Goal: Task Accomplishment & Management: Complete application form

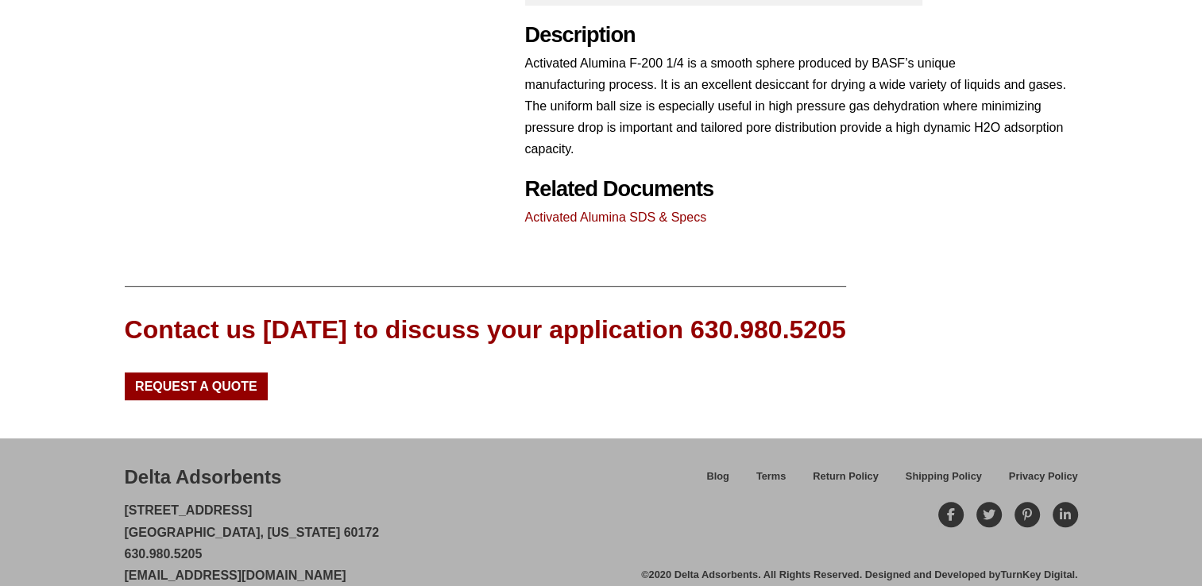
scroll to position [832, 0]
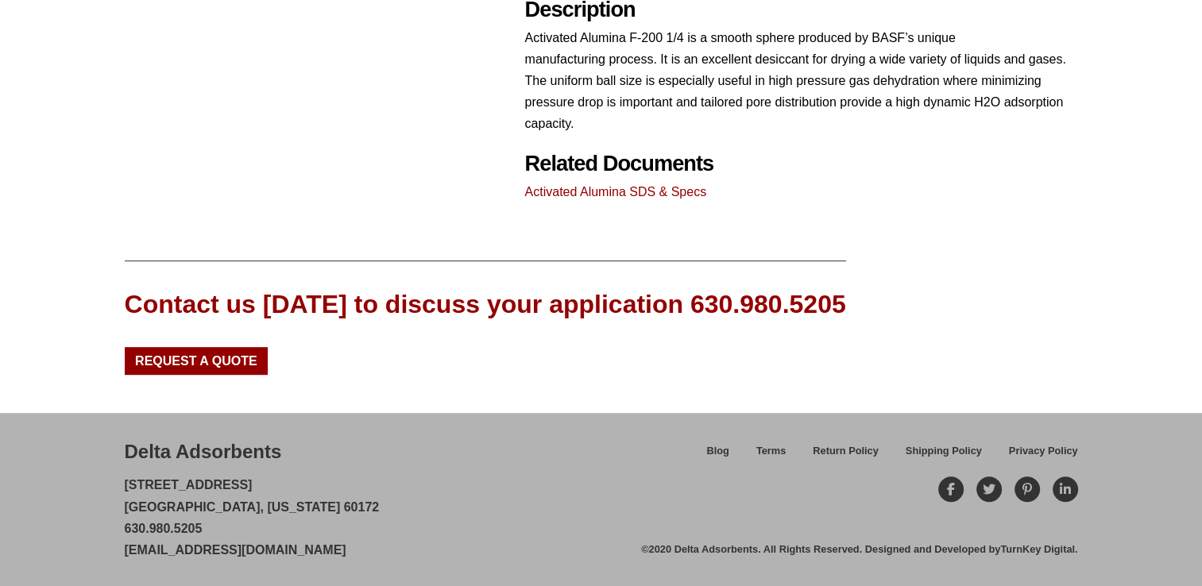
drag, startPoint x: 368, startPoint y: 551, endPoint x: 126, endPoint y: 558, distance: 241.7
click at [126, 558] on div "Delta Adsorbents 28 Congress Circle W. Roselle, Illinois 60172 630.980.5205 cus…" at bounding box center [383, 500] width 517 height 122
drag, startPoint x: 126, startPoint y: 558, endPoint x: 137, endPoint y: 551, distance: 12.6
copy link "[EMAIL_ADDRESS][DOMAIN_NAME]"
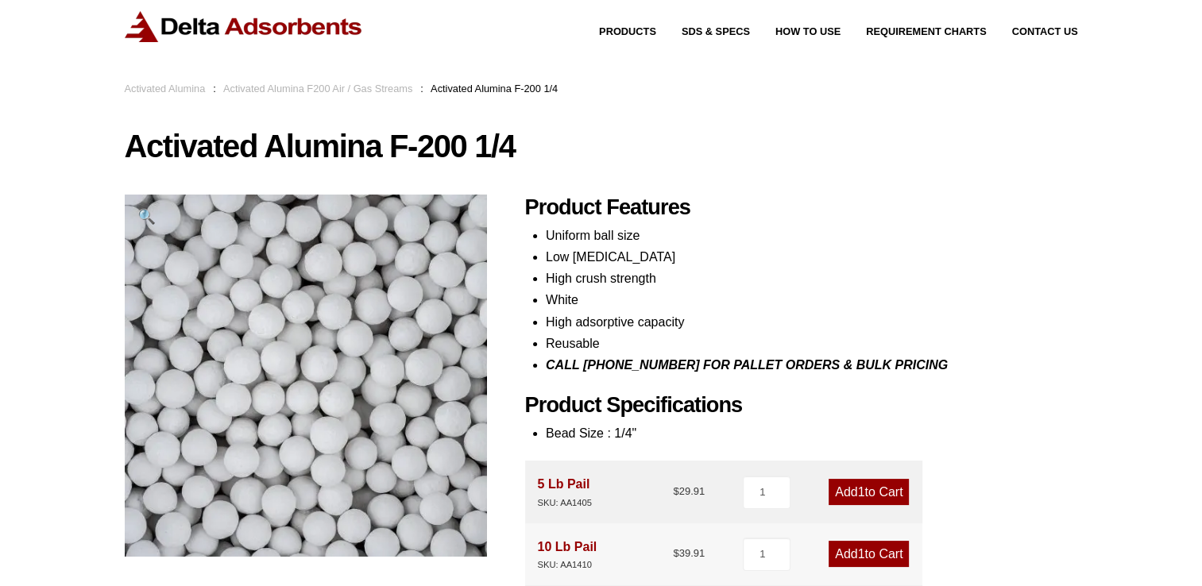
scroll to position [0, 0]
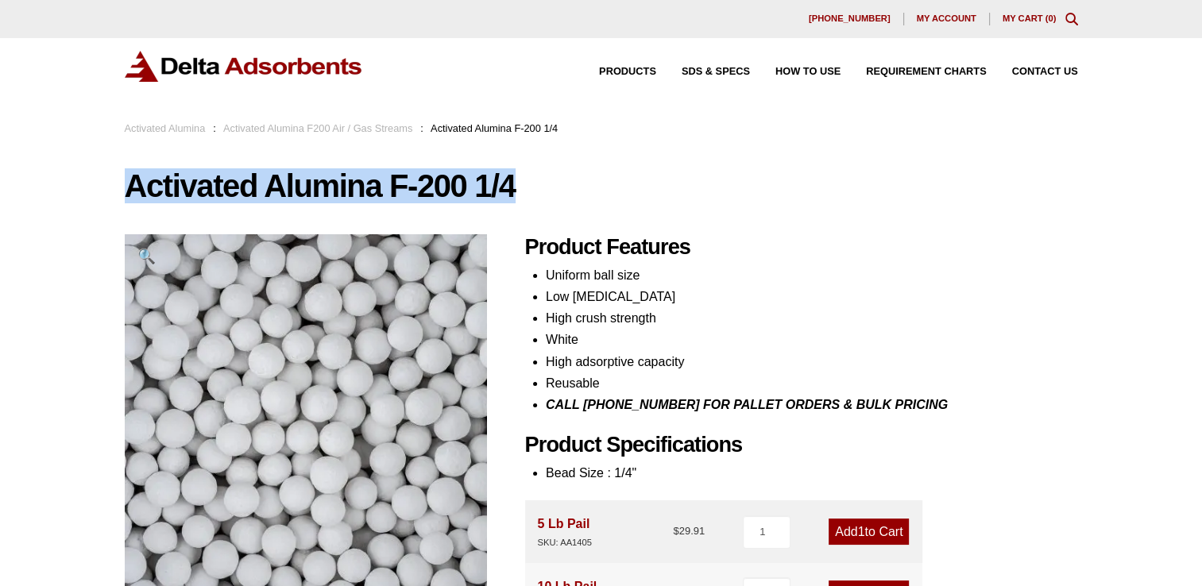
drag, startPoint x: 129, startPoint y: 186, endPoint x: 544, endPoint y: 190, distance: 414.8
click at [544, 190] on h1 "Activated Alumina F-200 1/4" at bounding box center [602, 185] width 954 height 33
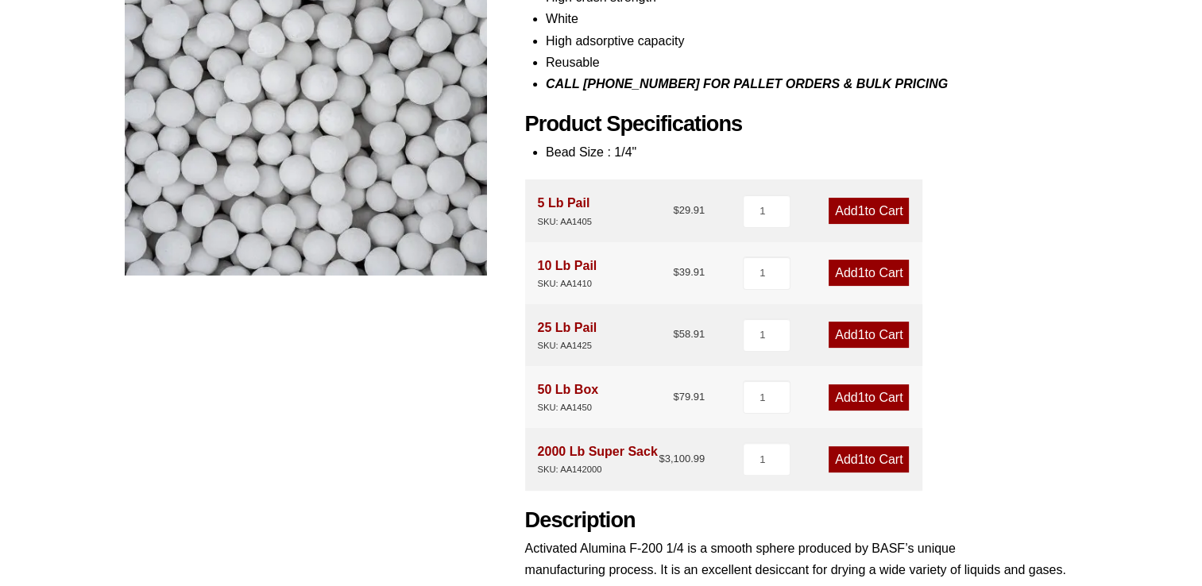
scroll to position [397, 0]
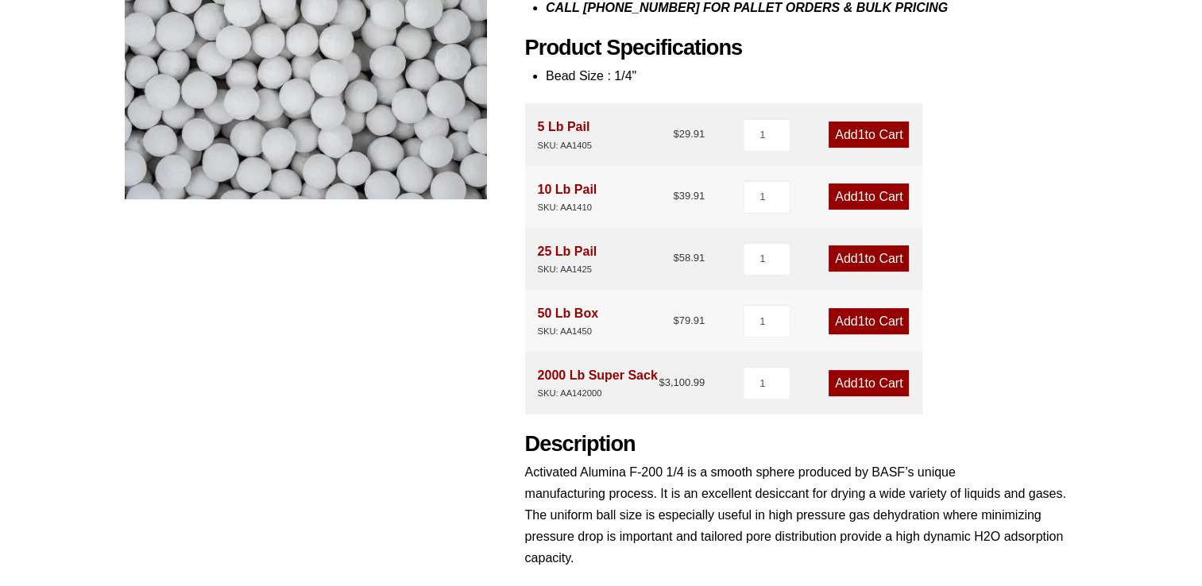
click at [1046, 332] on div "Product Features Uniform ball size Low abrasion High crush strength White High …" at bounding box center [801, 237] width 553 height 801
drag, startPoint x: 537, startPoint y: 313, endPoint x: 596, endPoint y: 327, distance: 60.5
click at [596, 327] on div "50 Lb Box SKU: AA1450" at bounding box center [568, 321] width 60 height 37
drag, startPoint x: 596, startPoint y: 327, endPoint x: 576, endPoint y: 316, distance: 22.8
copy div "50 Lb Box SKU: AA1450"
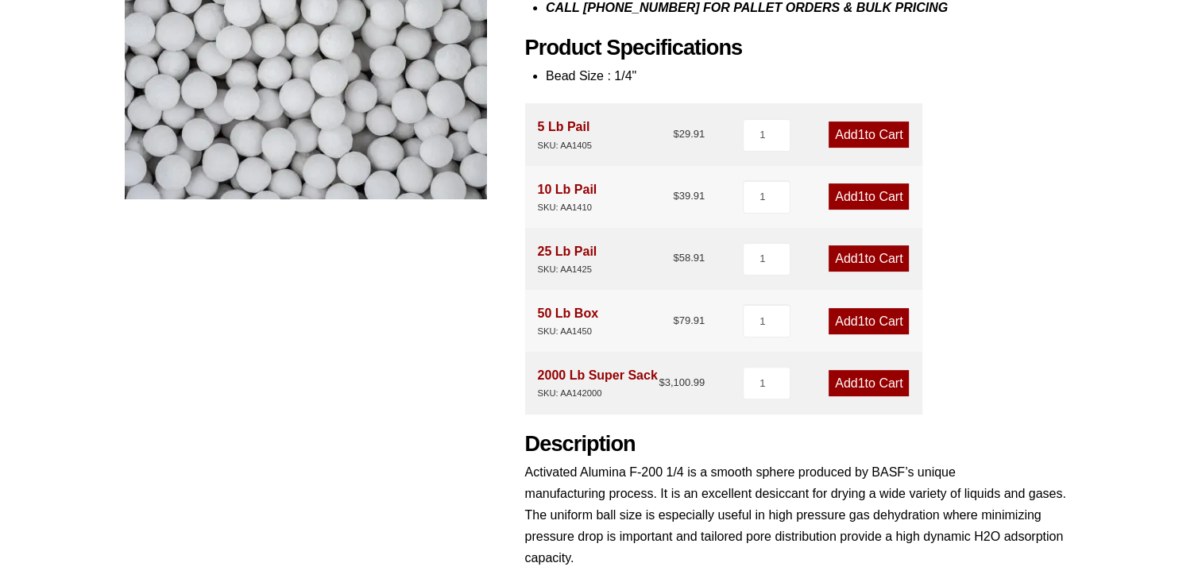
click at [1041, 393] on div "Product Features Uniform ball size Low abrasion High crush strength White High …" at bounding box center [801, 237] width 553 height 801
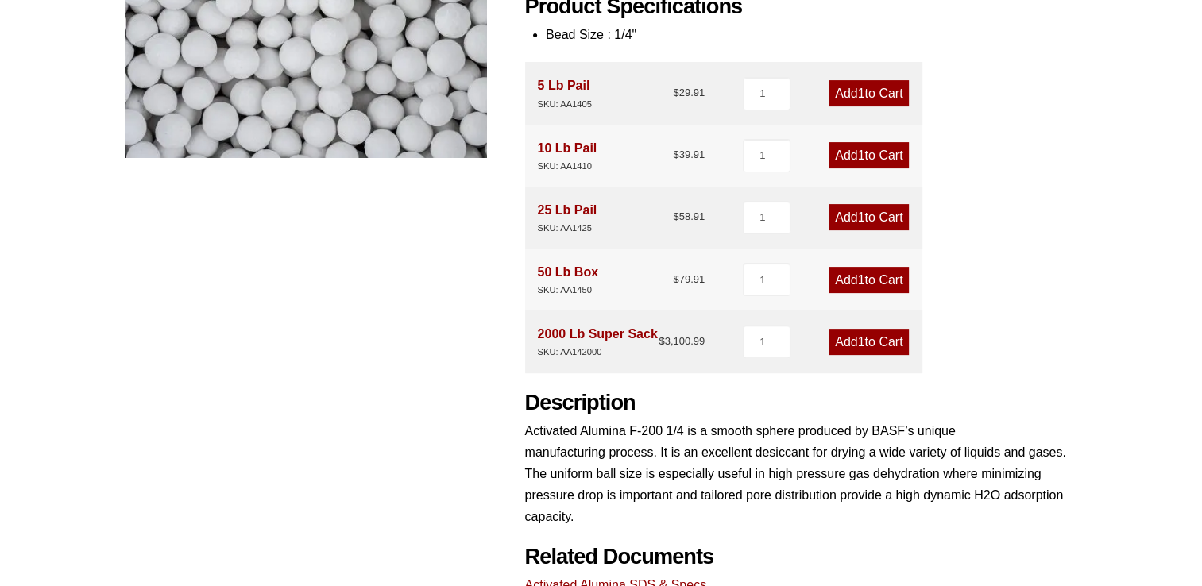
scroll to position [477, 0]
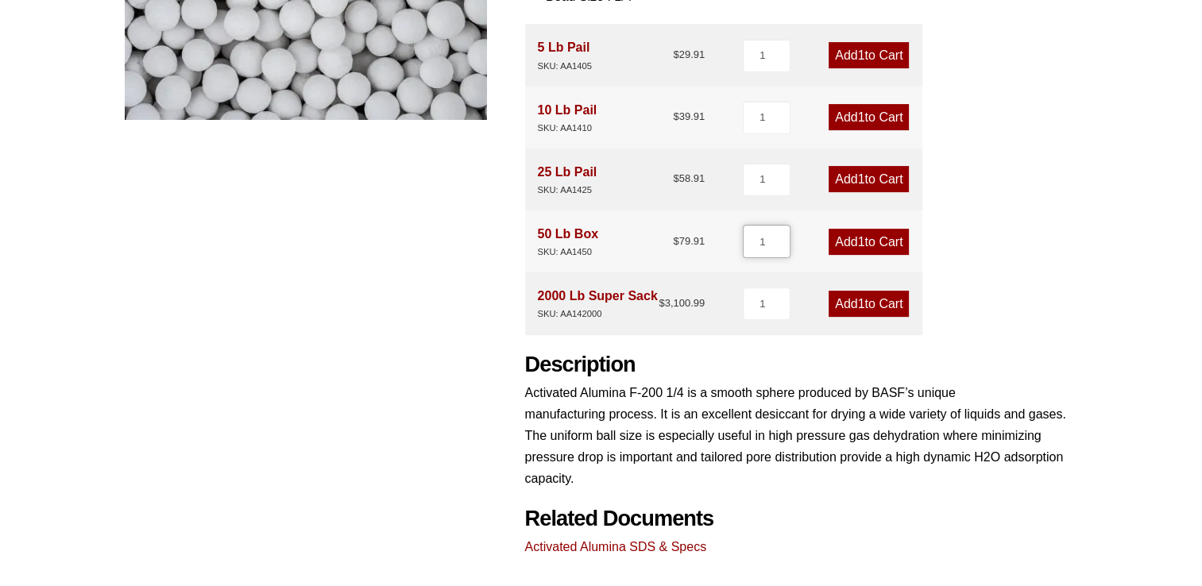
drag, startPoint x: 766, startPoint y: 242, endPoint x: 753, endPoint y: 240, distance: 12.8
click at [754, 240] on input "1" at bounding box center [767, 241] width 48 height 33
type input "73"
click at [969, 271] on div "Product Features Uniform ball size Low abrasion High crush strength White High …" at bounding box center [801, 158] width 553 height 801
click at [853, 238] on span "73" at bounding box center [858, 242] width 14 height 14
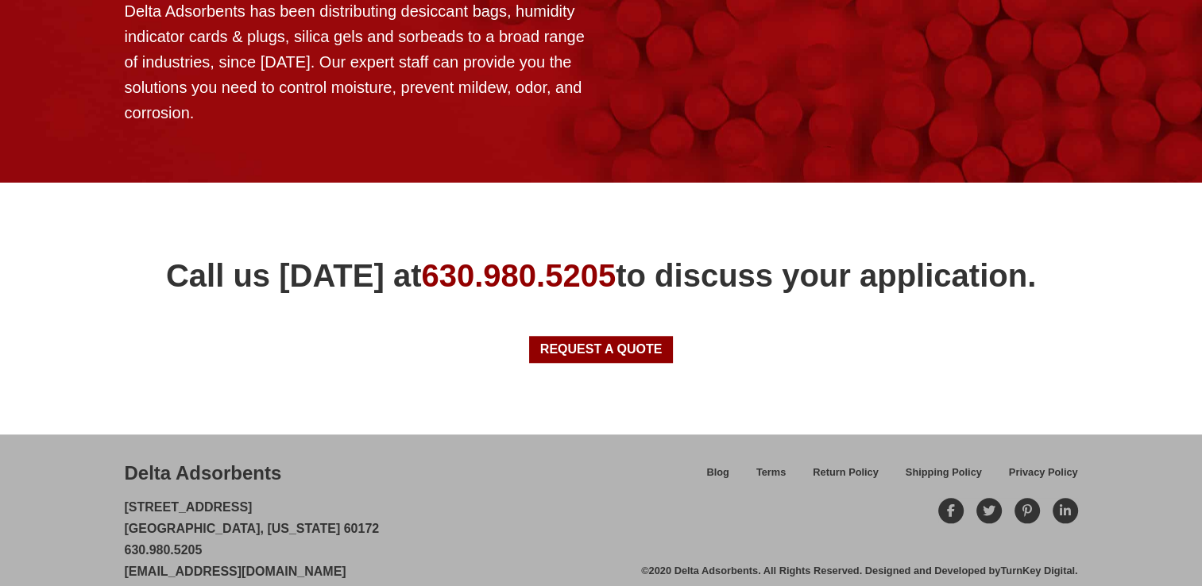
scroll to position [1406, 0]
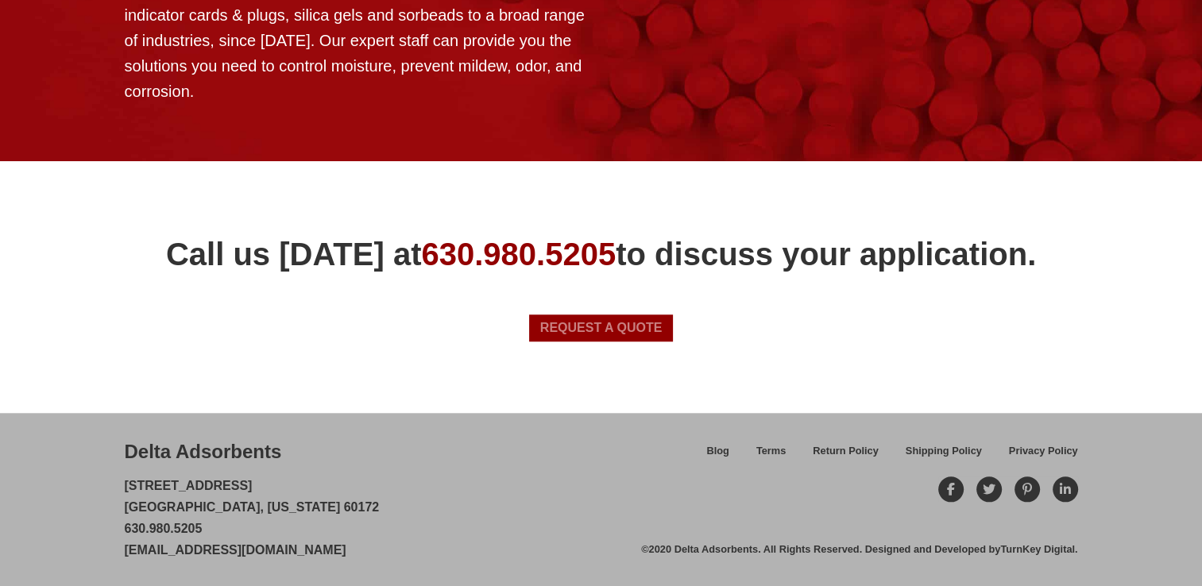
click at [562, 326] on span "Request a Quote" at bounding box center [601, 328] width 122 height 13
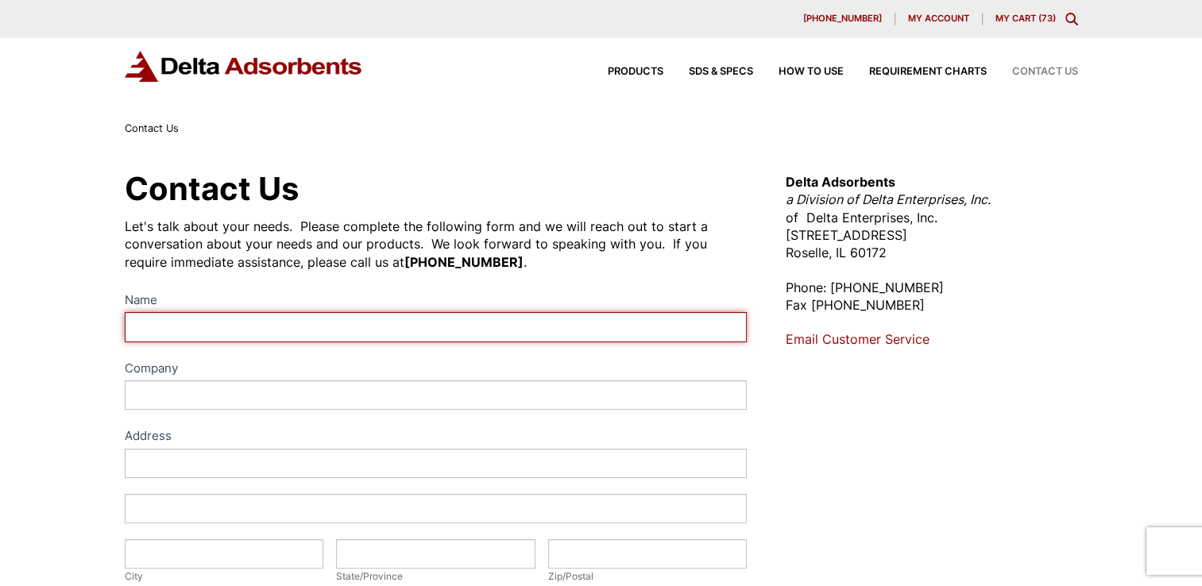
click at [177, 330] on input "Name" at bounding box center [436, 326] width 623 height 29
type input "Yashar Bulot"
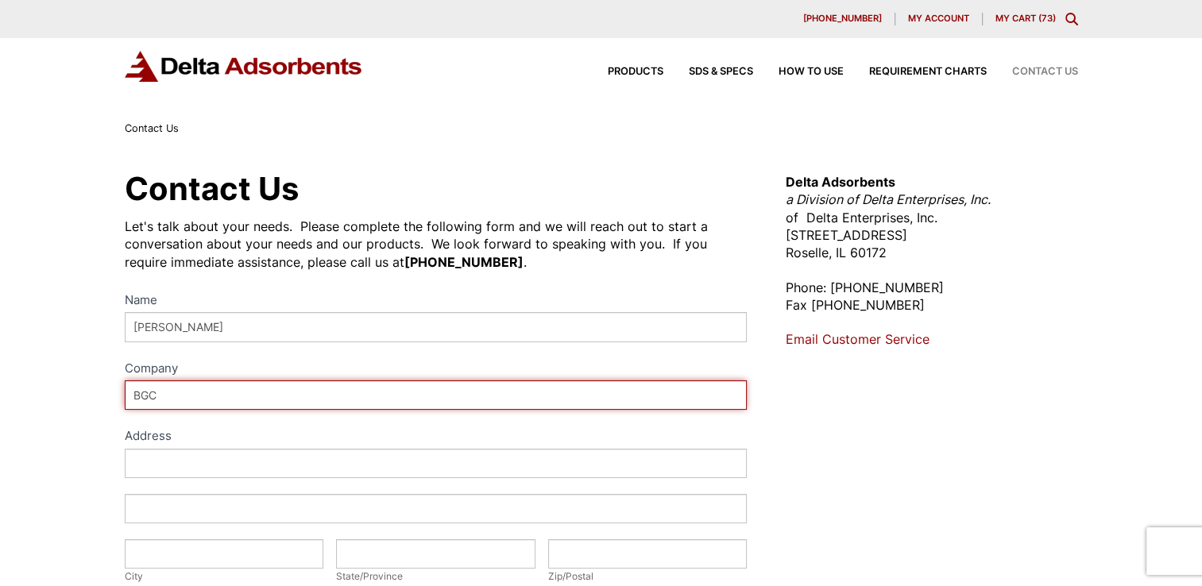
type input "BGC"
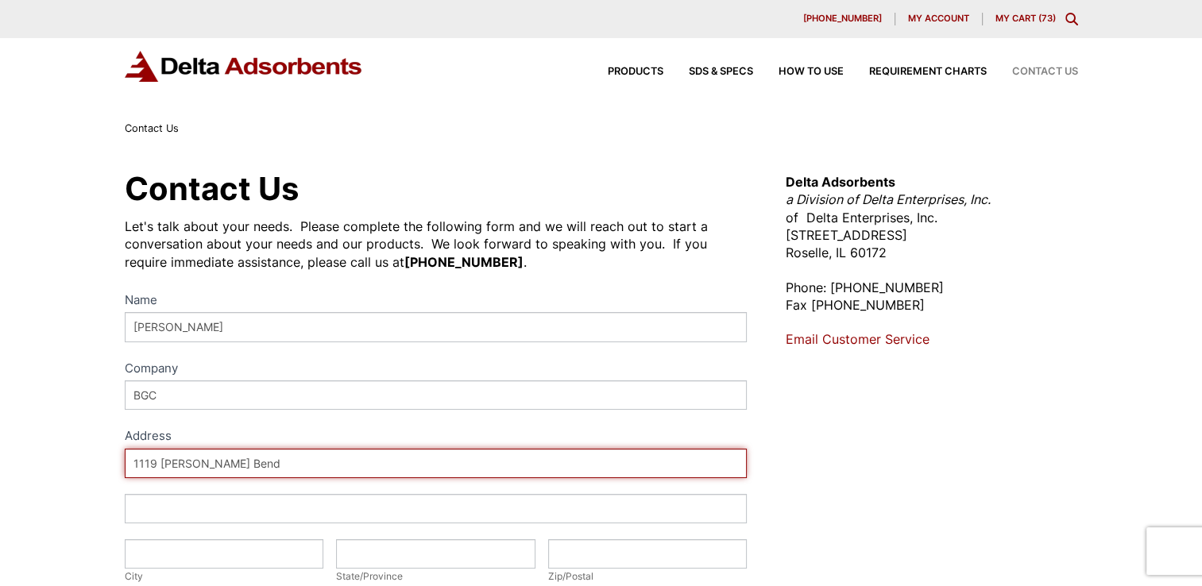
type input "1119 Woodley Bend"
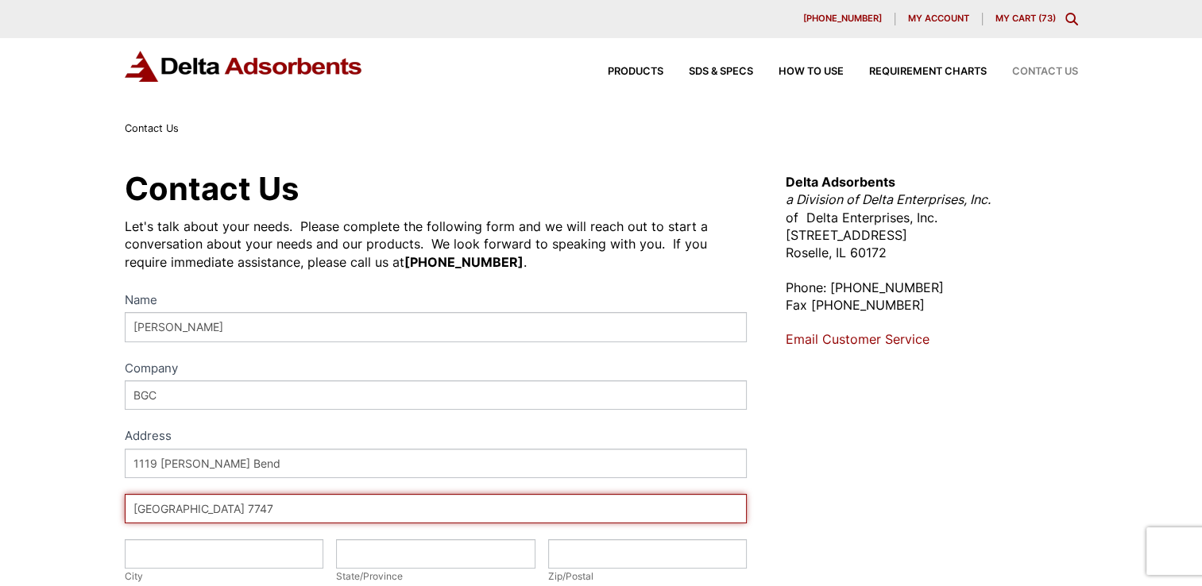
type input "Sugar Land TX 77479"
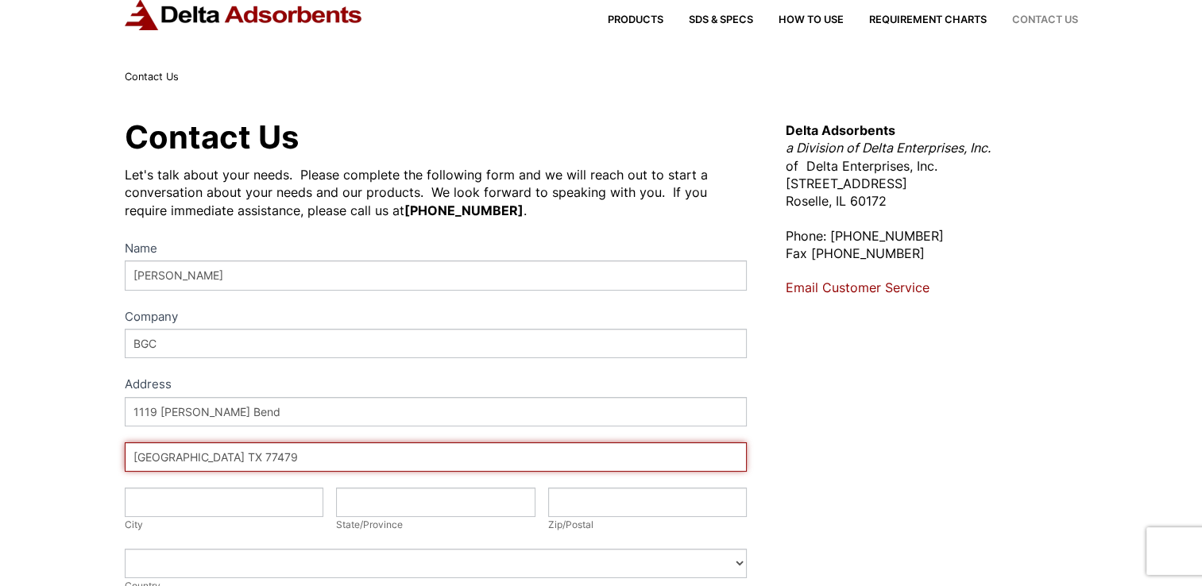
scroll to position [159, 0]
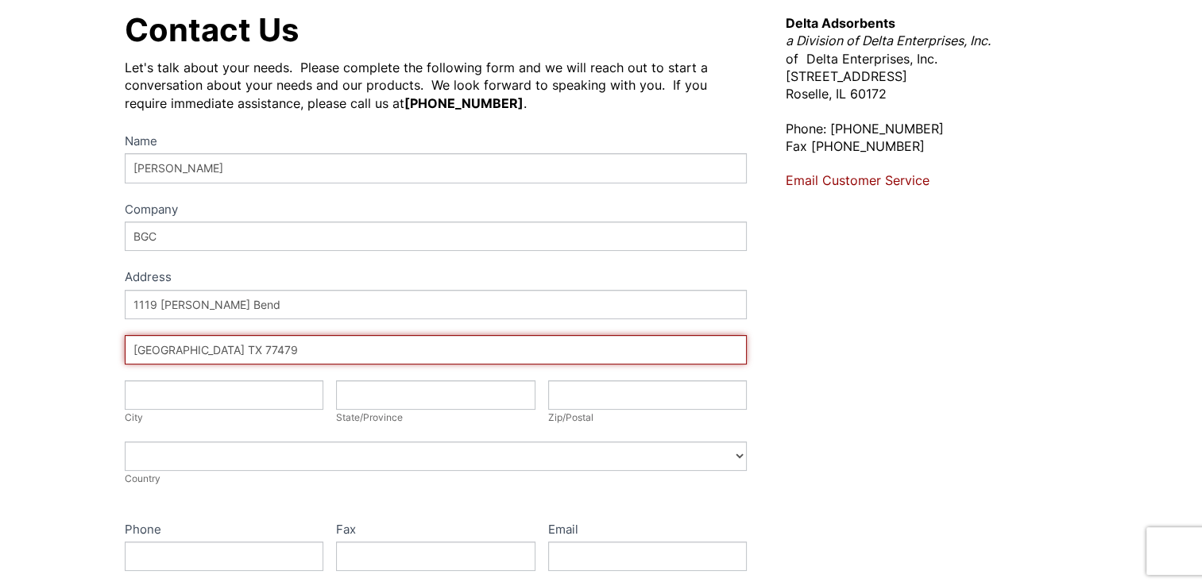
drag, startPoint x: 308, startPoint y: 347, endPoint x: 70, endPoint y: 350, distance: 237.6
click at [70, 350] on div "Contact Us Let's talk about your needs. Please complete the following form and …" at bounding box center [601, 416] width 1202 height 874
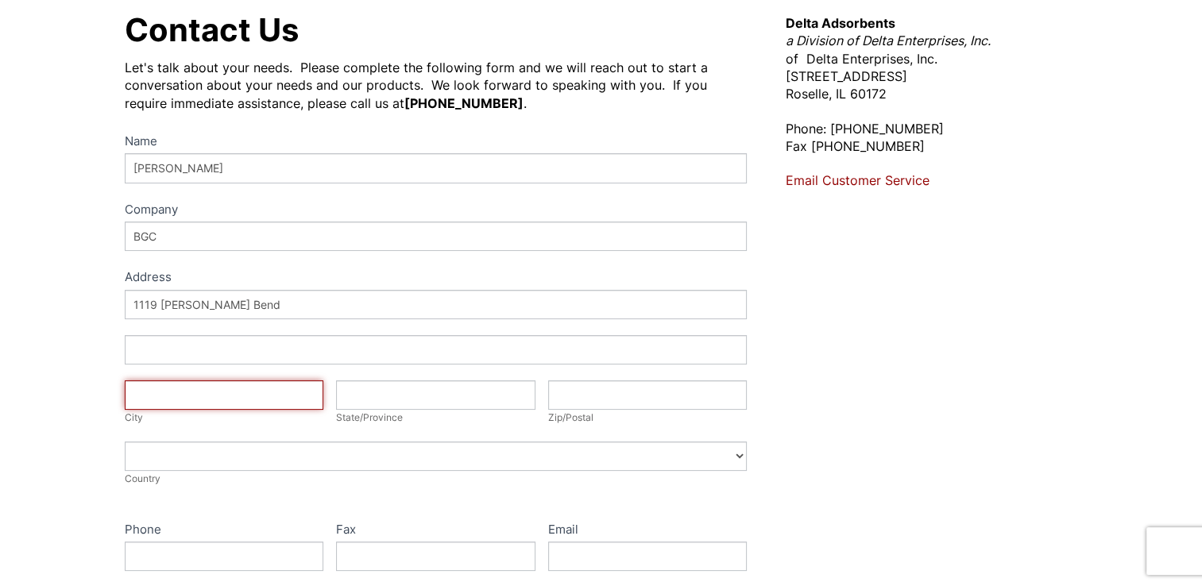
click at [153, 392] on input "City" at bounding box center [224, 395] width 199 height 29
type input "Sugar Land"
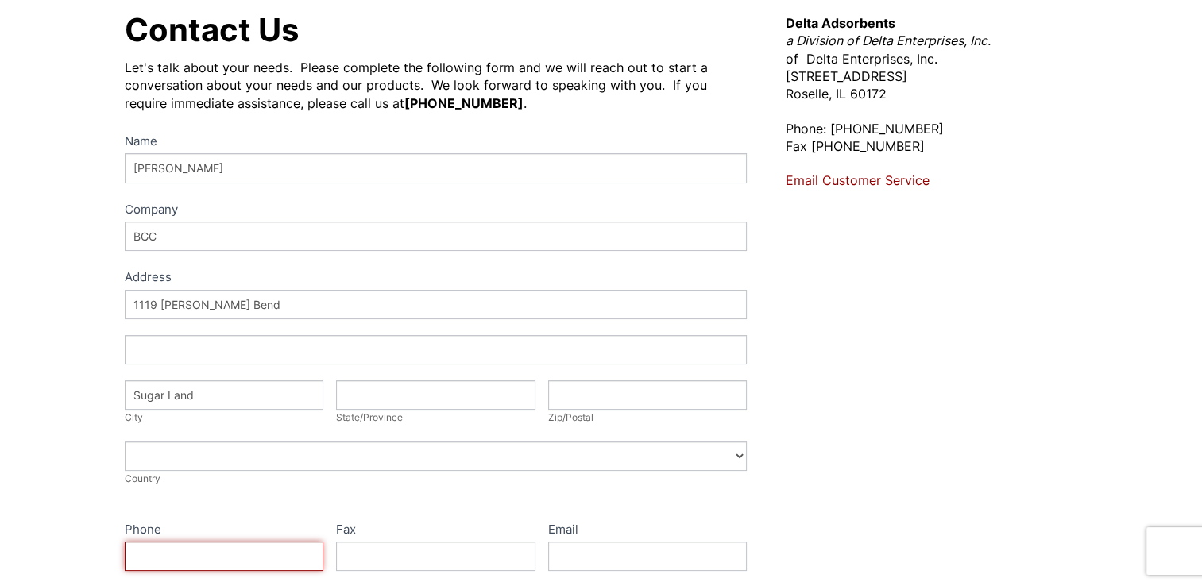
type input "3464642662"
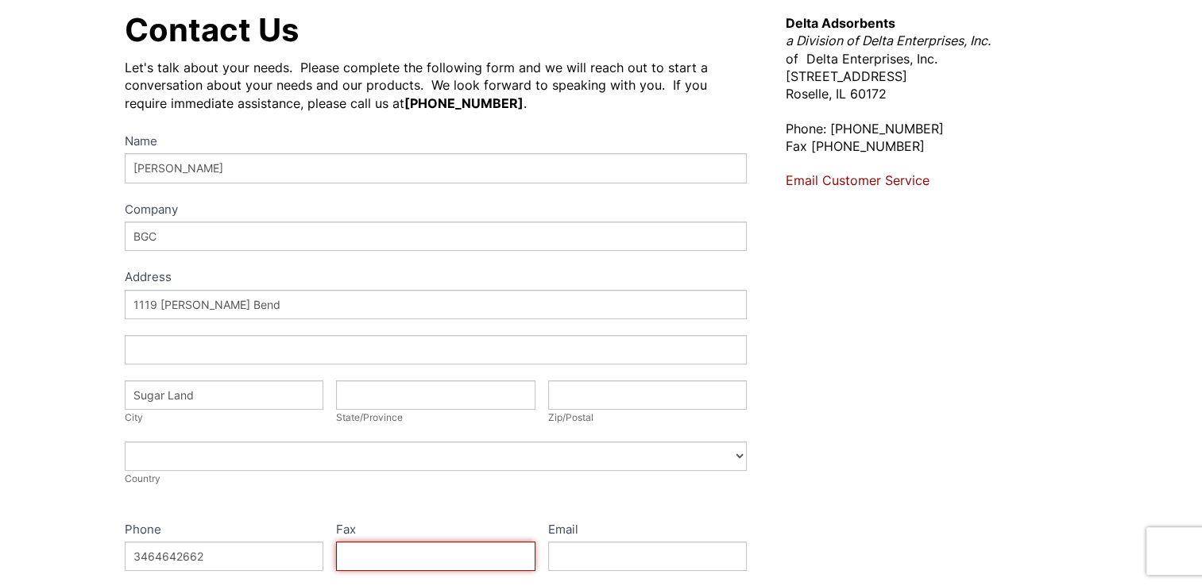
type input "loads@bgc-usa.com"
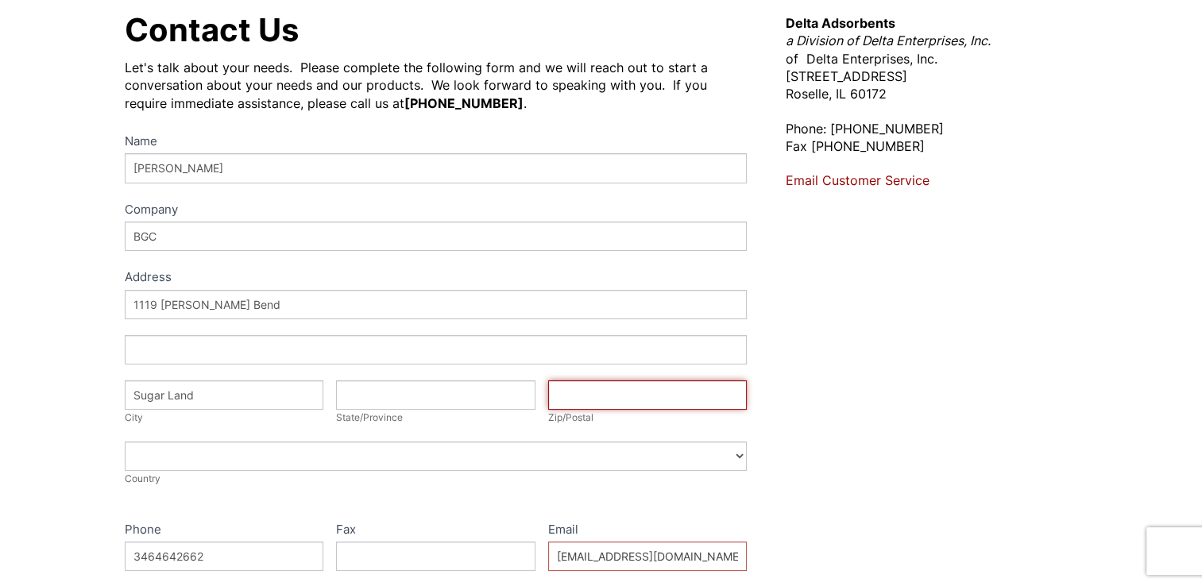
click at [573, 401] on input "Zip/Postal" at bounding box center [647, 395] width 199 height 29
type input "77479"
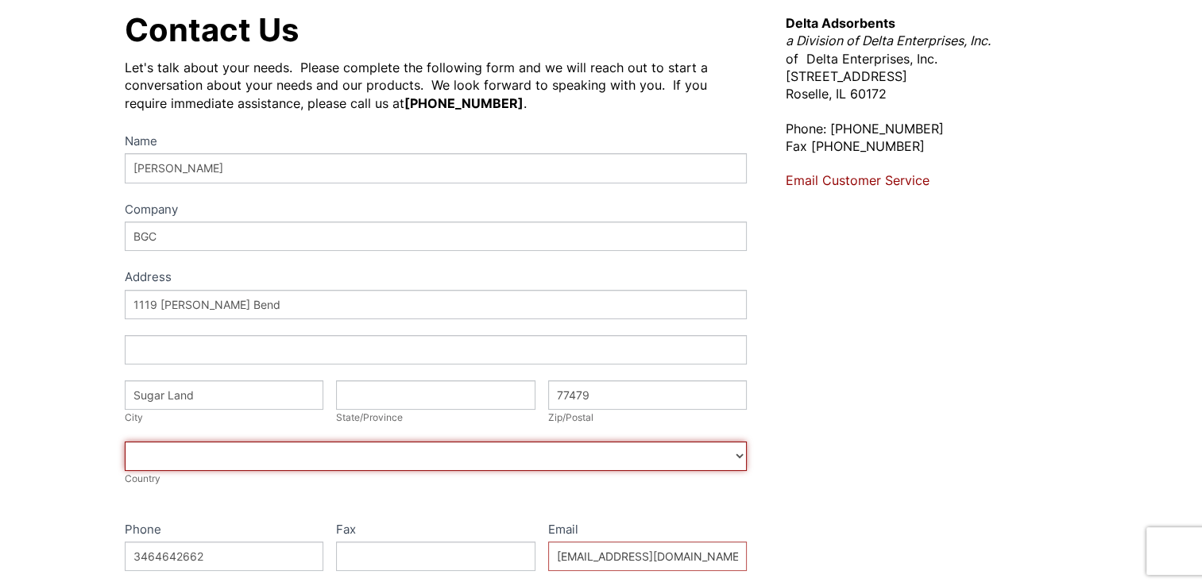
click at [146, 460] on select "[GEOGRAPHIC_DATA] [GEOGRAPHIC_DATA] [GEOGRAPHIC_DATA] [GEOGRAPHIC_DATA] [US_STA…" at bounding box center [436, 456] width 623 height 29
select select "[GEOGRAPHIC_DATA]"
click at [125, 442] on select "[GEOGRAPHIC_DATA] [GEOGRAPHIC_DATA] [GEOGRAPHIC_DATA] [GEOGRAPHIC_DATA] [US_STA…" at bounding box center [436, 456] width 623 height 29
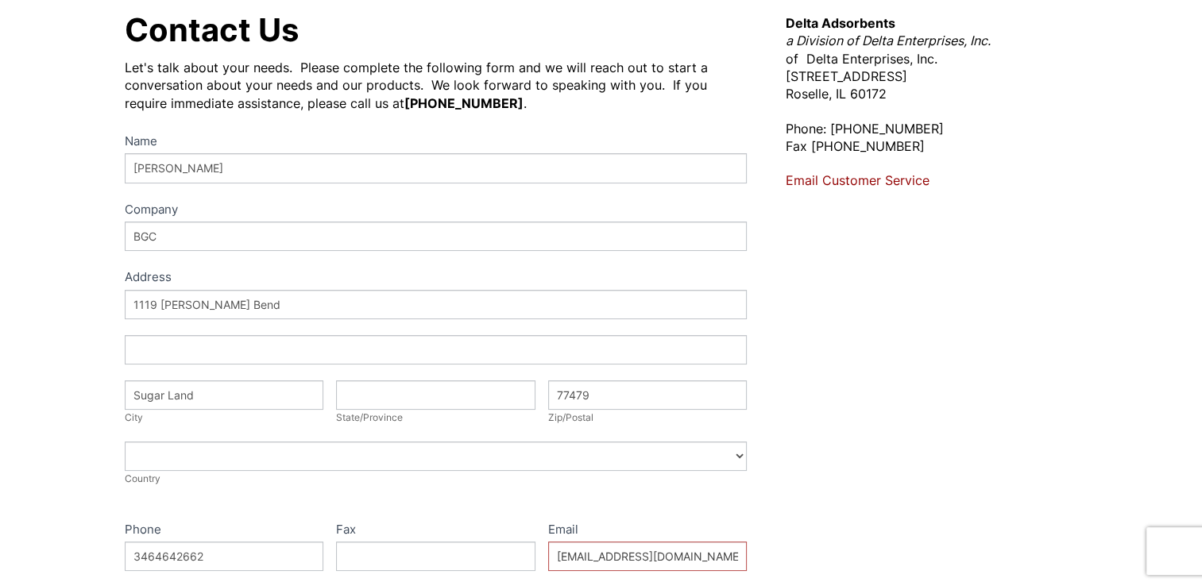
click at [45, 319] on div "Contact Us Let's talk about your needs. Please complete the following form and …" at bounding box center [601, 416] width 1202 height 874
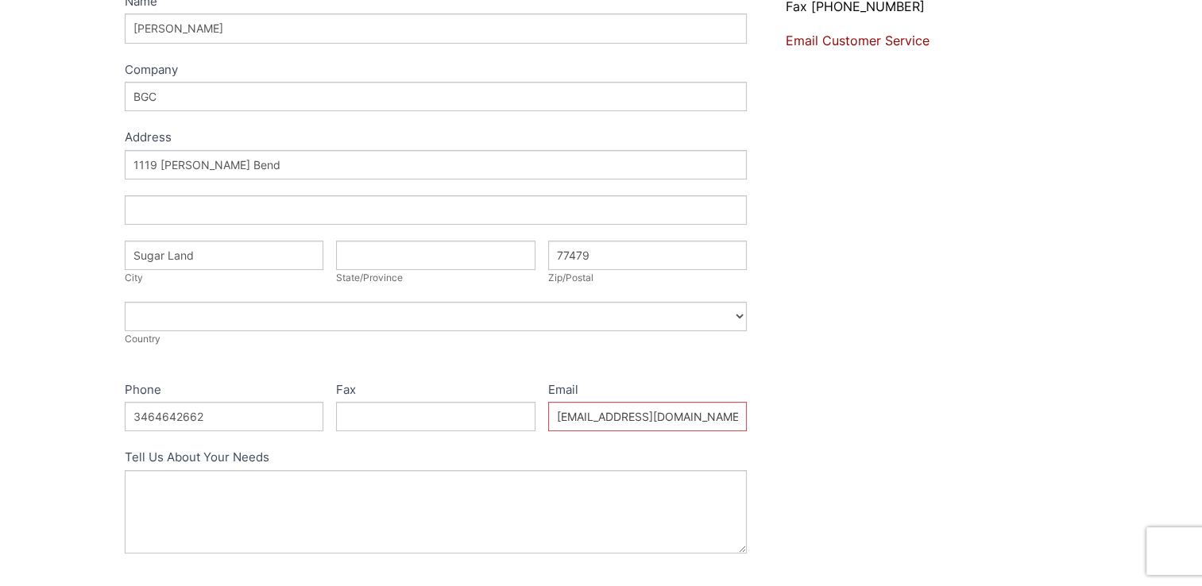
scroll to position [397, 0]
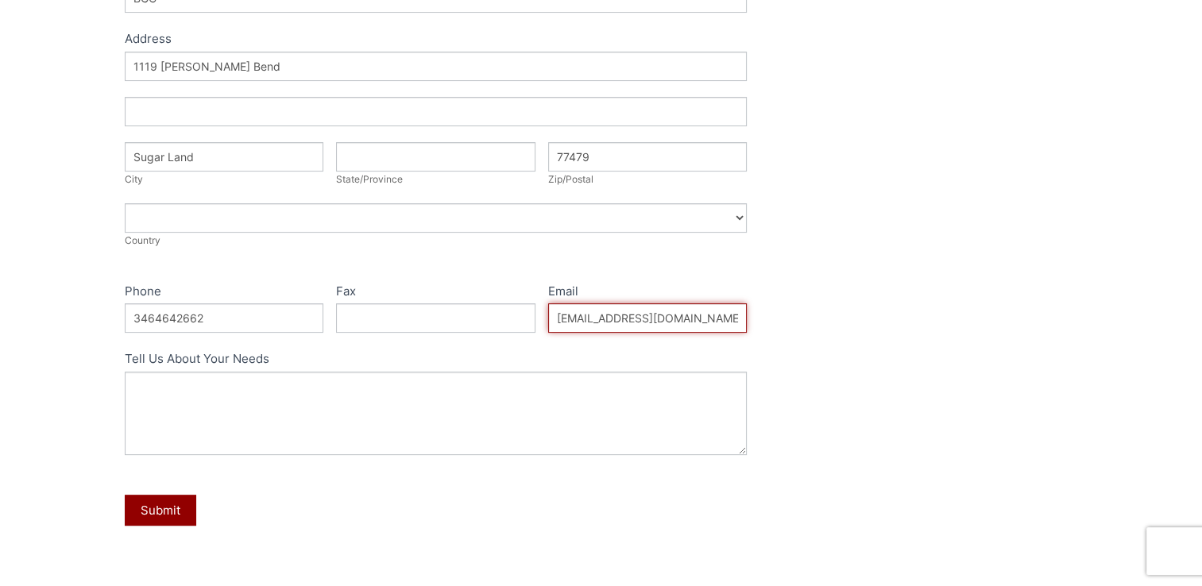
drag, startPoint x: 583, startPoint y: 322, endPoint x: 551, endPoint y: 321, distance: 31.8
click at [551, 321] on input "loads@bgc-usa.com" at bounding box center [647, 318] width 199 height 29
type input "general.manager@bgc-usa.com"
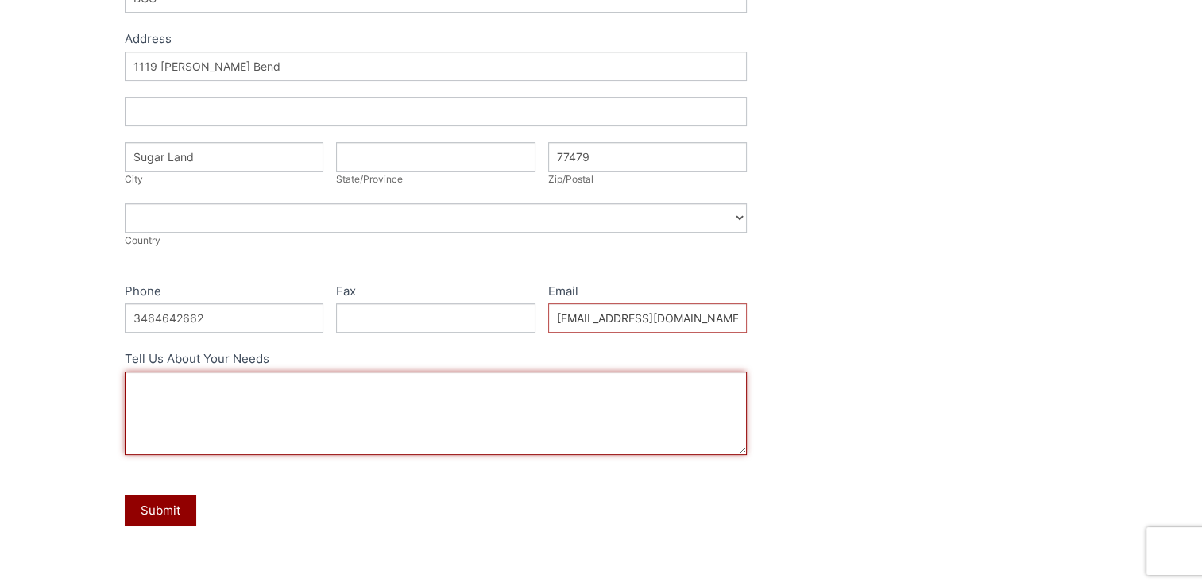
click at [145, 386] on textarea "Tell Us About Your Needs" at bounding box center [436, 413] width 623 height 83
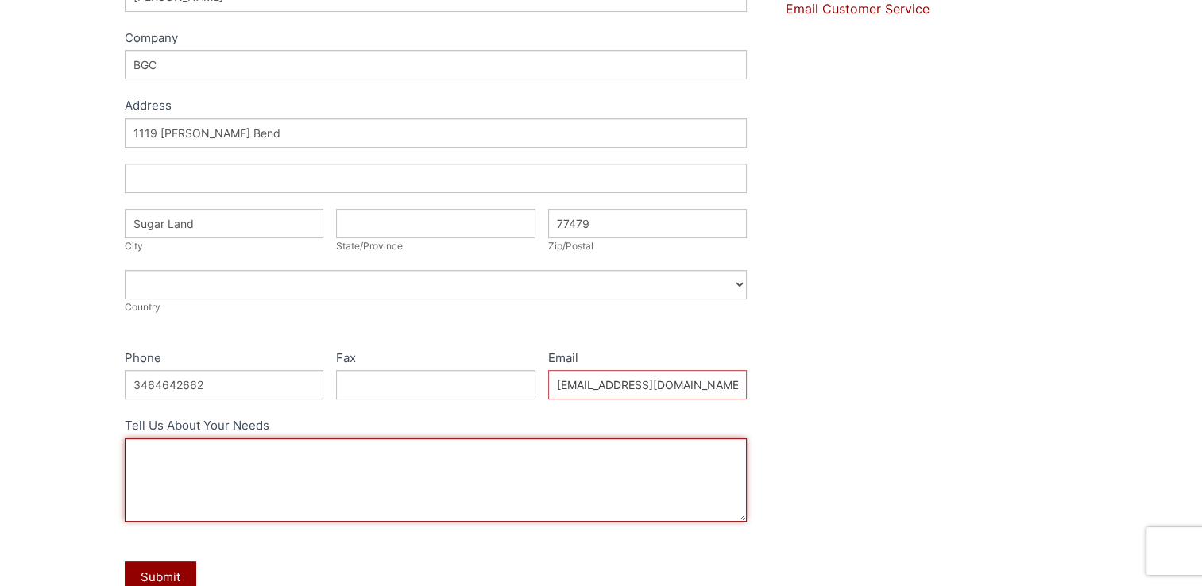
scroll to position [238, 0]
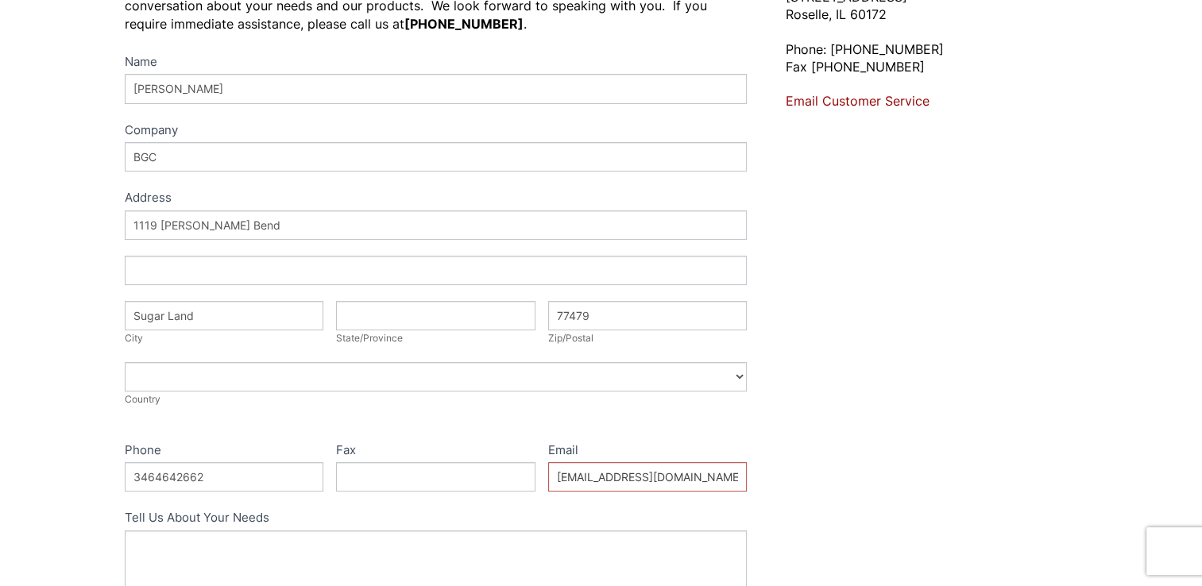
click at [41, 327] on div "Contact Us Let's talk about your needs. Please complete the following form and …" at bounding box center [601, 336] width 1202 height 874
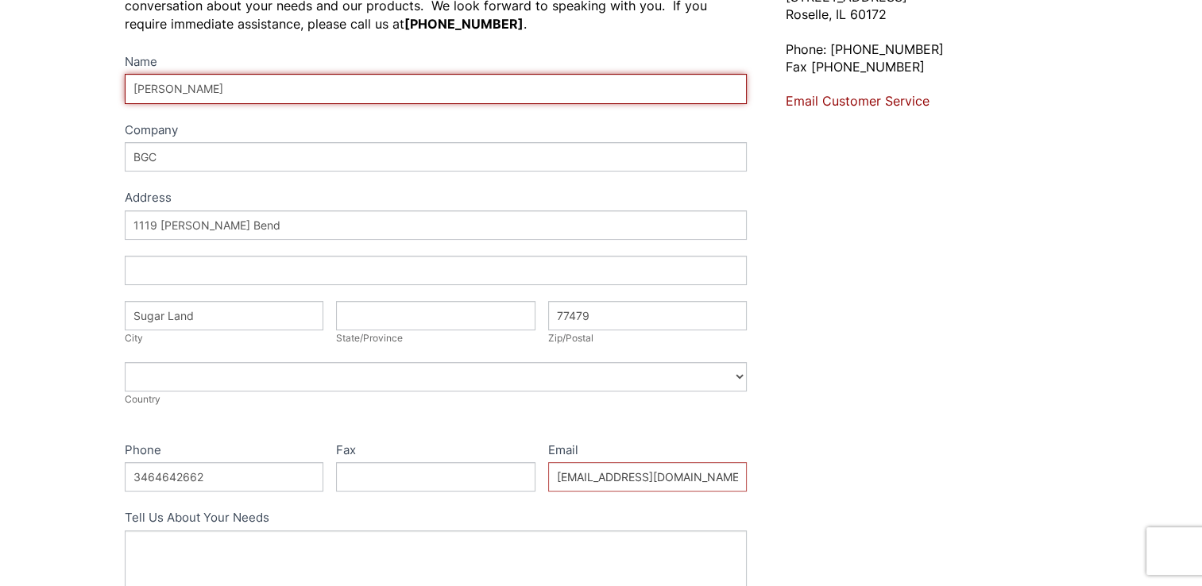
click at [219, 87] on input "Yashar Bulot" at bounding box center [436, 88] width 623 height 29
click at [134, 91] on input "Yashar Bulot" at bounding box center [436, 88] width 623 height 29
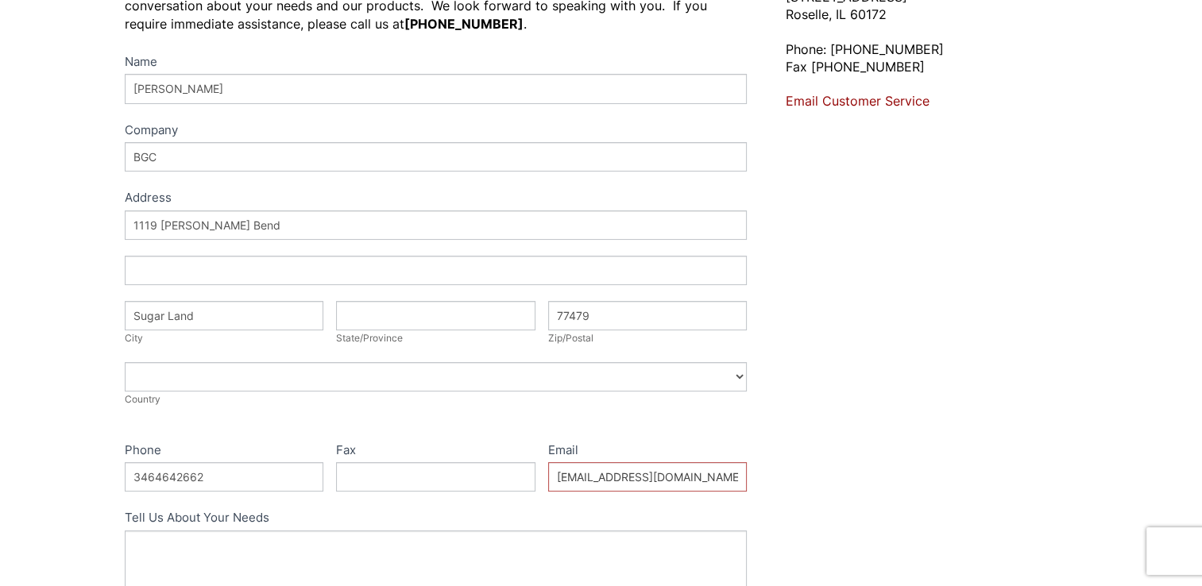
click at [42, 192] on div "Contact Us Let's talk about your needs. Please complete the following form and …" at bounding box center [601, 336] width 1202 height 874
click at [429, 304] on input "State/Province" at bounding box center [435, 315] width 199 height 29
type input "TX"
click at [19, 297] on div "Contact Us Let's talk about your needs. Please complete the following form and …" at bounding box center [601, 336] width 1202 height 874
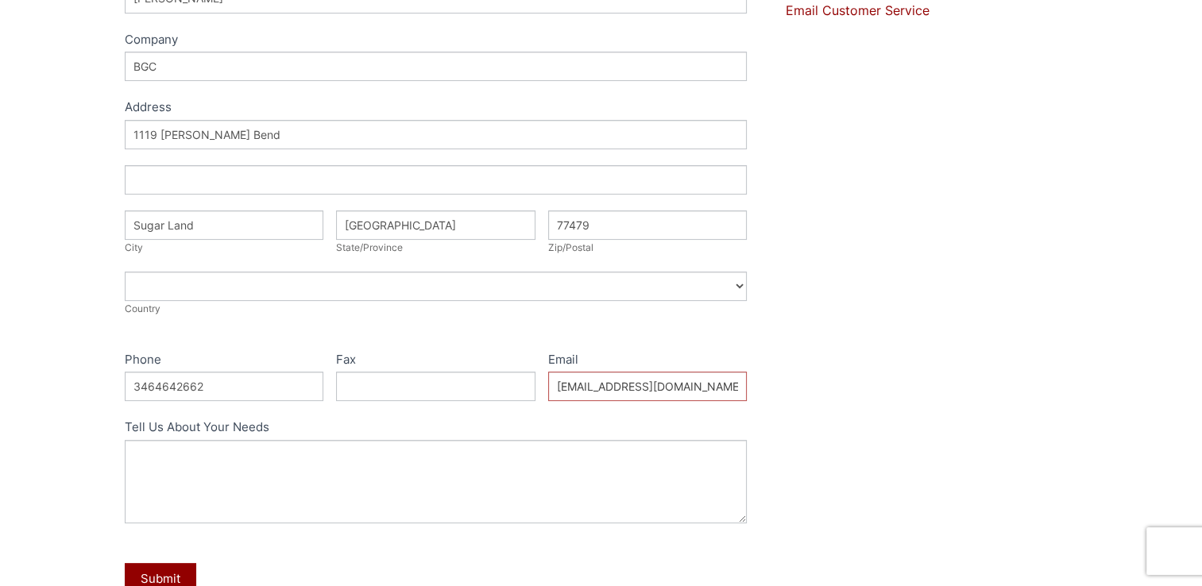
scroll to position [397, 0]
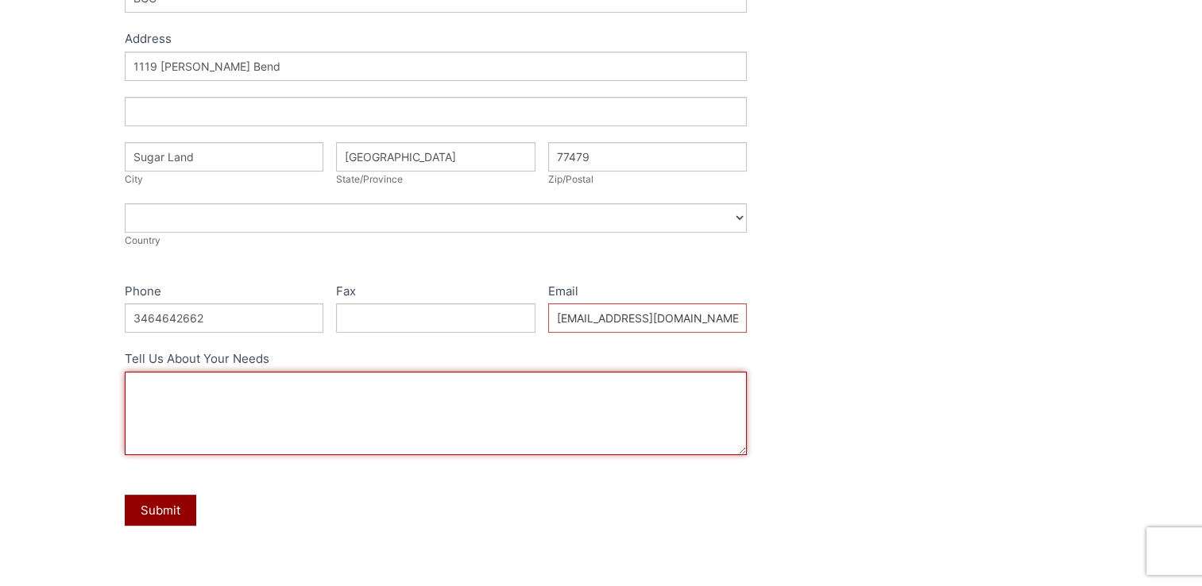
click at [171, 387] on textarea "Tell Us About Your Needs" at bounding box center [436, 413] width 623 height 83
paste textarea "I would like to get a quote for: ACTIVATED ALUMINA,BAS F F-200 1/4", BASF Requi…"
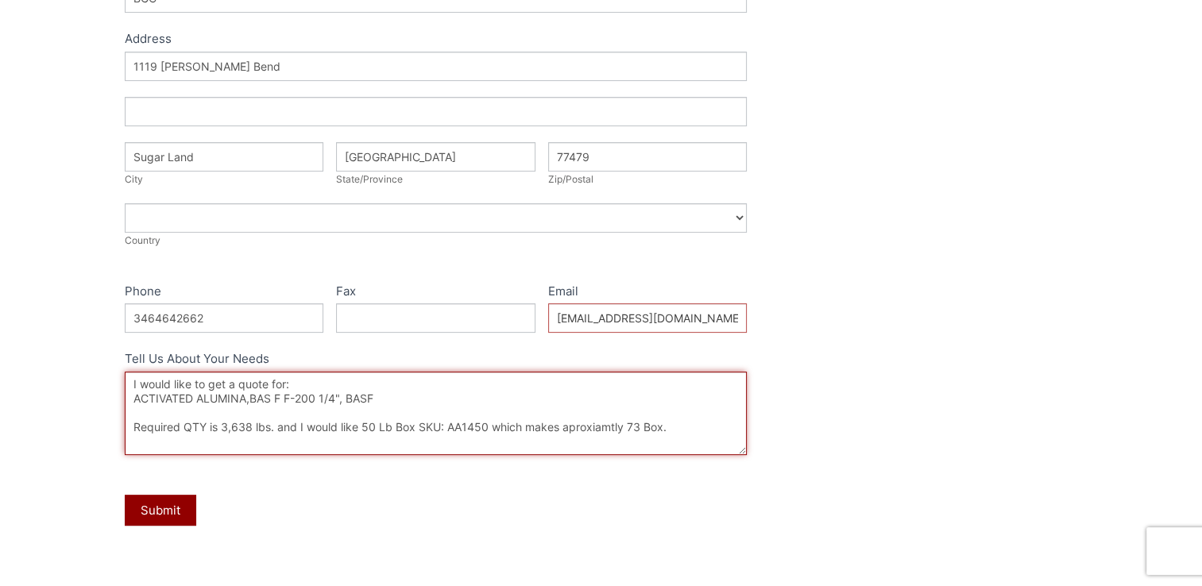
scroll to position [14, 0]
click at [172, 429] on textarea "I would like to get a quote for: ACTIVATED ALUMINA,BAS F F-200 1/4", BASF Requi…" at bounding box center [436, 413] width 623 height 83
type textarea "I would like to get a quote for: ACTIVATED ALUMINA,BAS F F-200 1/4", BASF Requi…"
click at [590, 424] on textarea "I would like to get a quote for: ACTIVATED ALUMINA,BAS F F-200 1/4", BASF Requi…" at bounding box center [436, 413] width 623 height 83
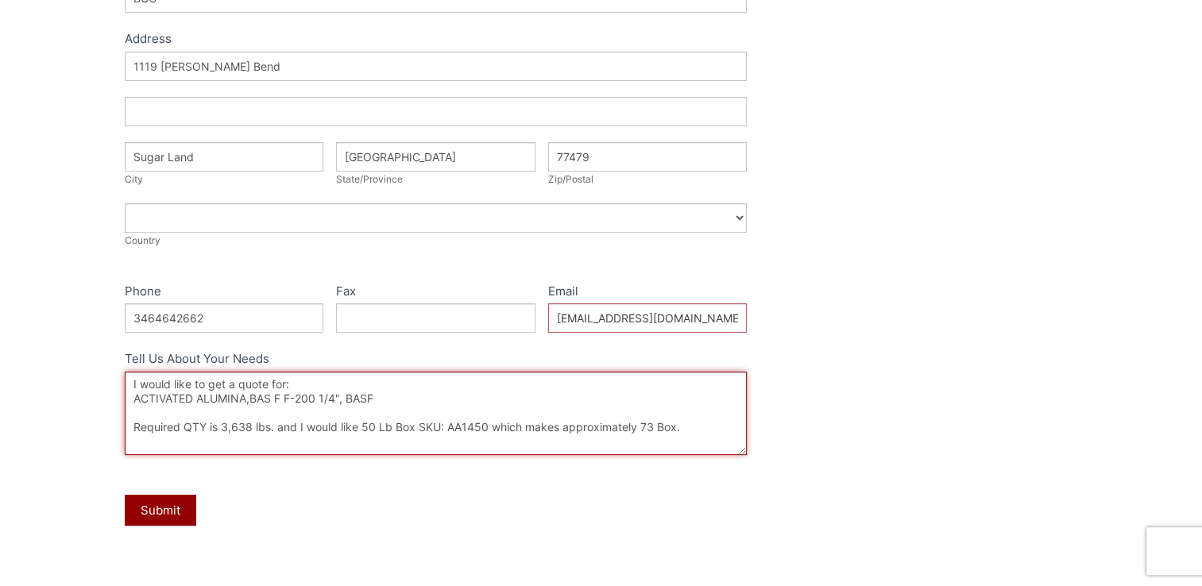
click at [590, 424] on textarea "I would like to get a quote for: ACTIVATED ALUMINA,BAS F F-200 1/4", BASF Requi…" at bounding box center [436, 413] width 623 height 83
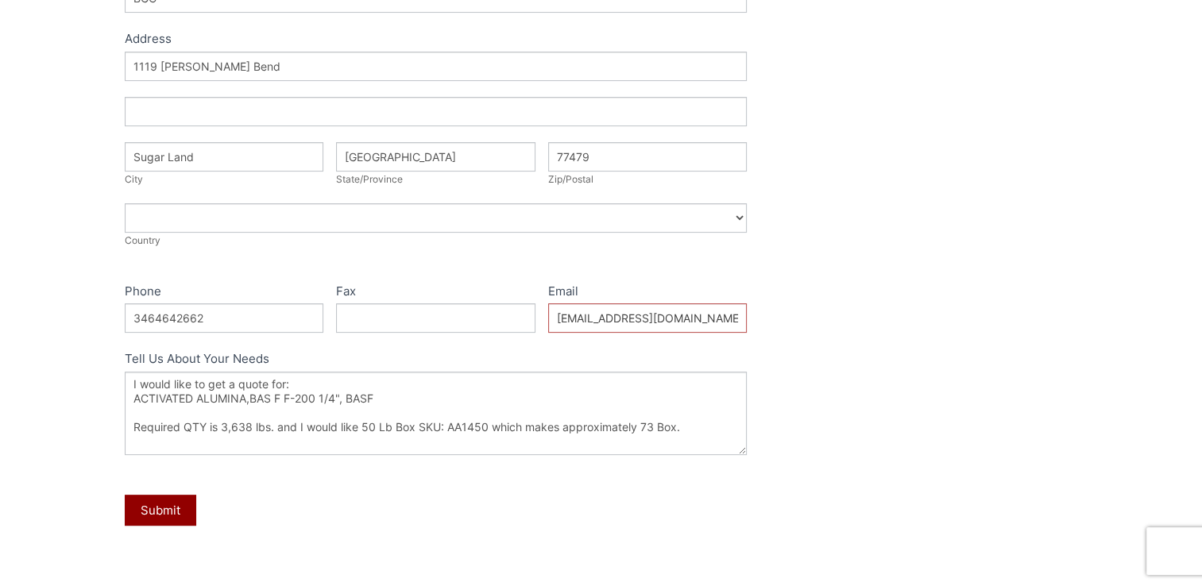
click at [553, 533] on div "Name Yashar Bulot Company BGC Address Address Address 1119 Woodley Bend Address…" at bounding box center [436, 221] width 623 height 657
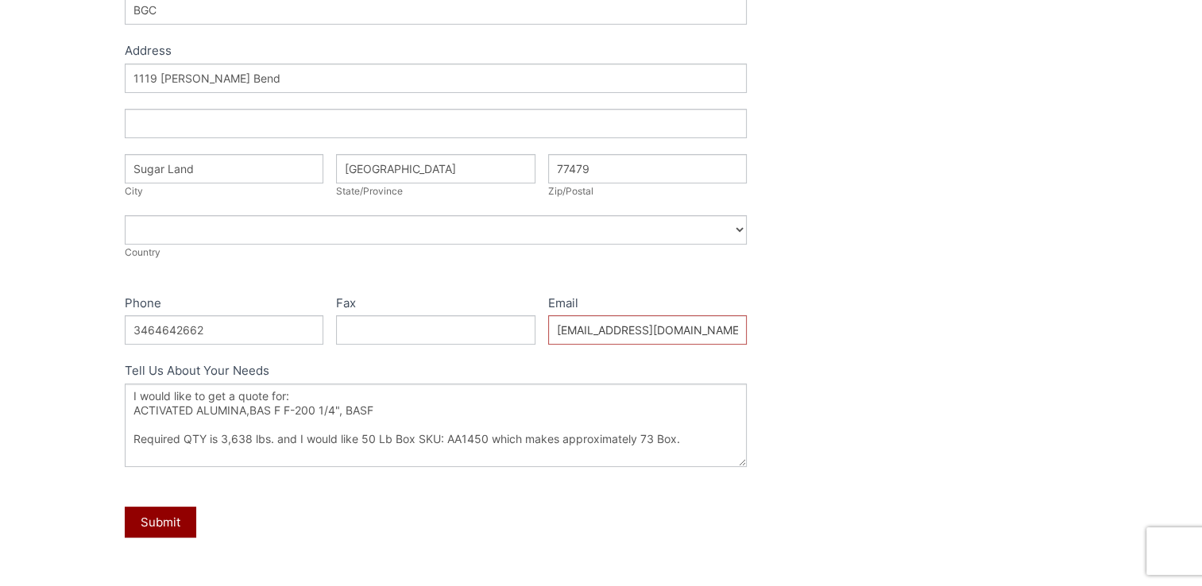
scroll to position [397, 0]
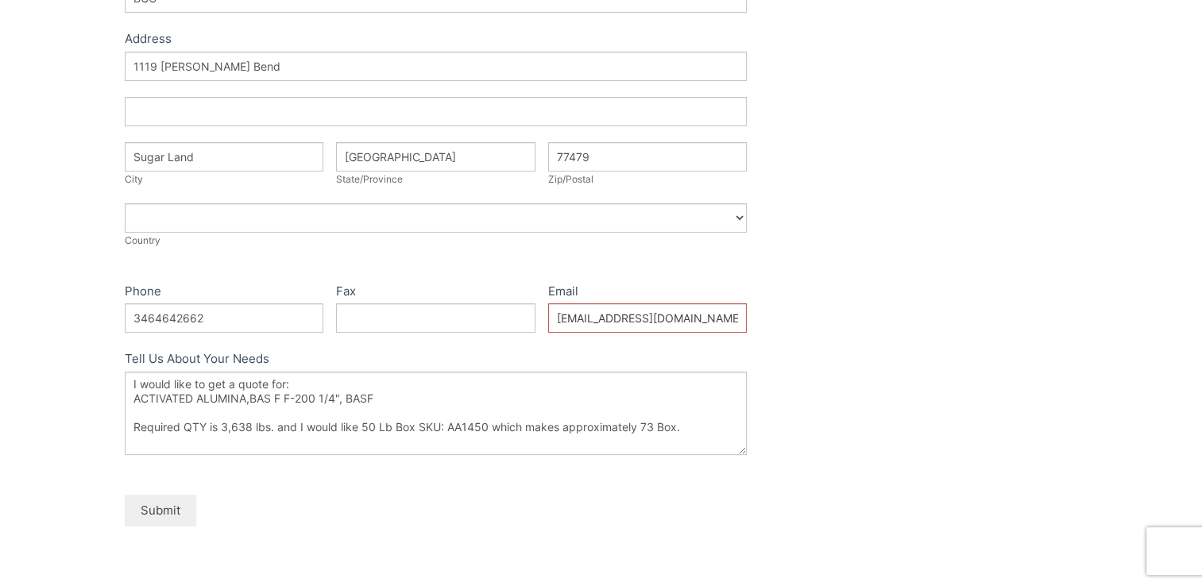
click at [164, 509] on button "Submit" at bounding box center [161, 510] width 72 height 31
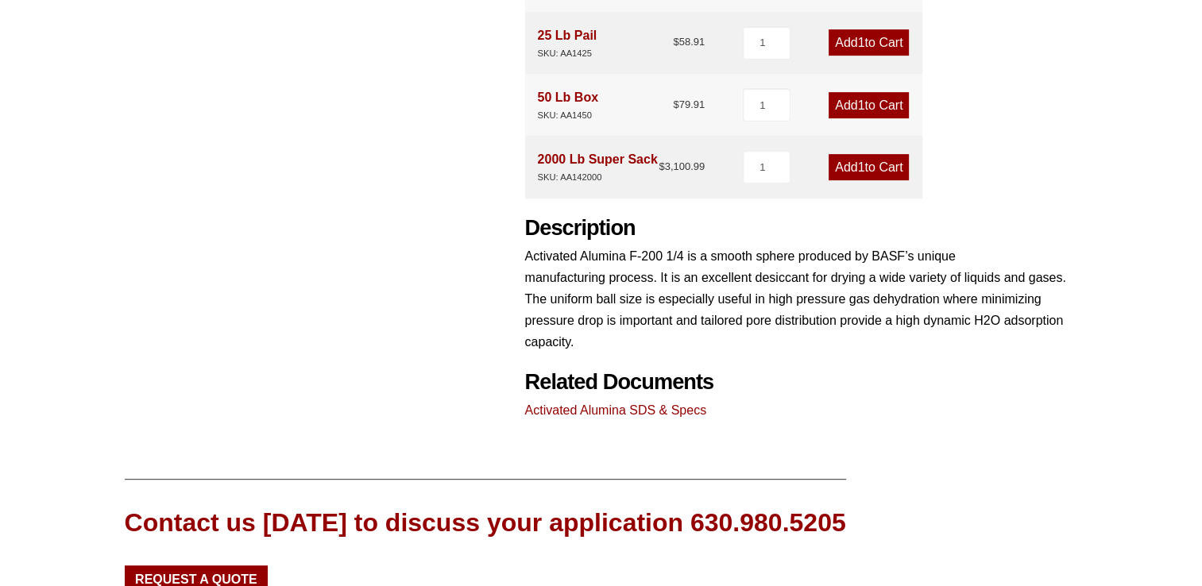
scroll to position [715, 0]
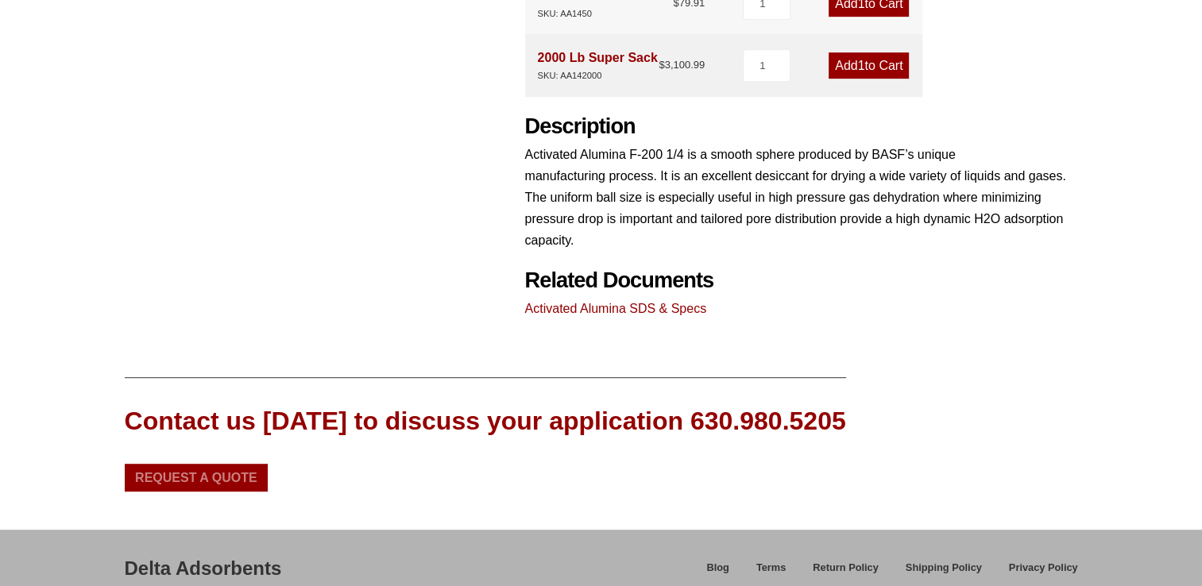
click at [208, 478] on span "Request a Quote" at bounding box center [196, 478] width 122 height 13
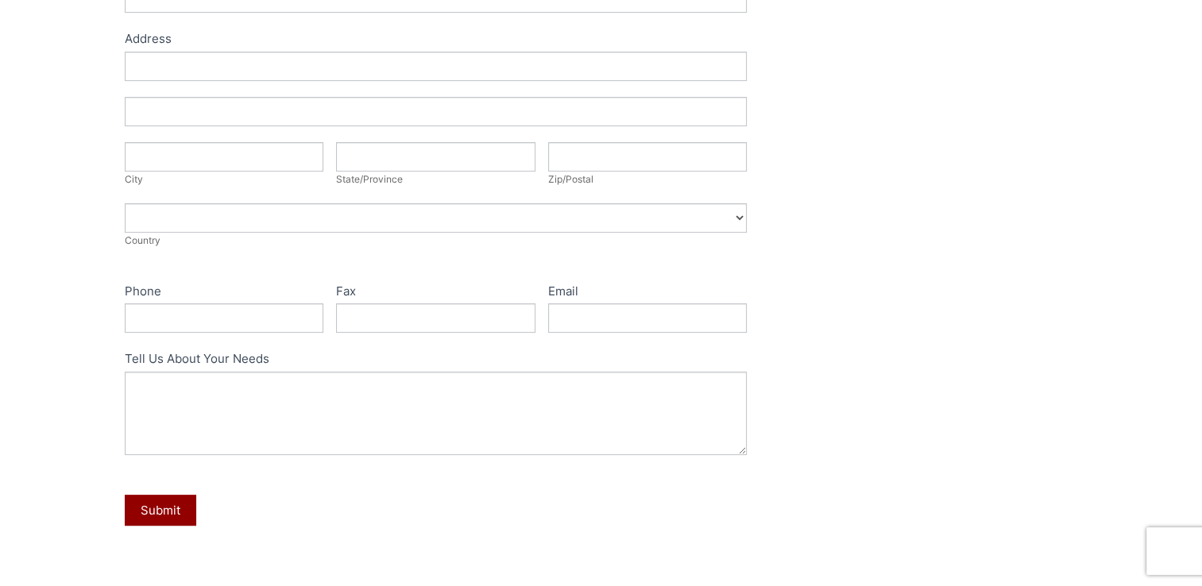
scroll to position [238, 0]
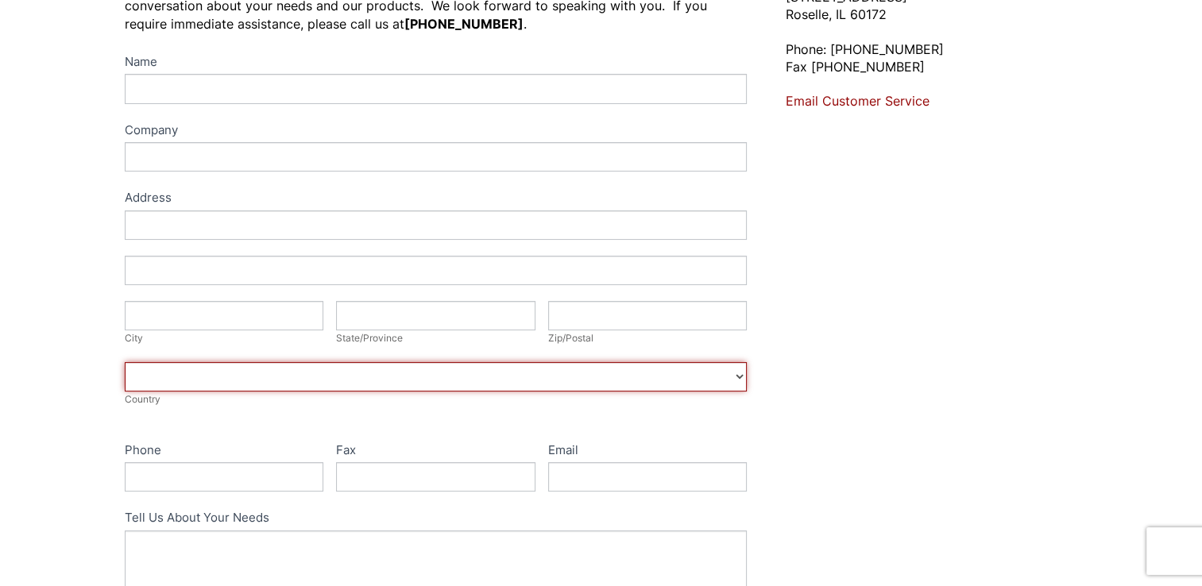
click at [222, 386] on select "[GEOGRAPHIC_DATA] [GEOGRAPHIC_DATA] [GEOGRAPHIC_DATA] [GEOGRAPHIC_DATA] [US_STA…" at bounding box center [436, 376] width 623 height 29
select select "[GEOGRAPHIC_DATA]"
click at [125, 362] on select "[GEOGRAPHIC_DATA] [GEOGRAPHIC_DATA] [GEOGRAPHIC_DATA] [GEOGRAPHIC_DATA] [US_STA…" at bounding box center [436, 376] width 623 height 29
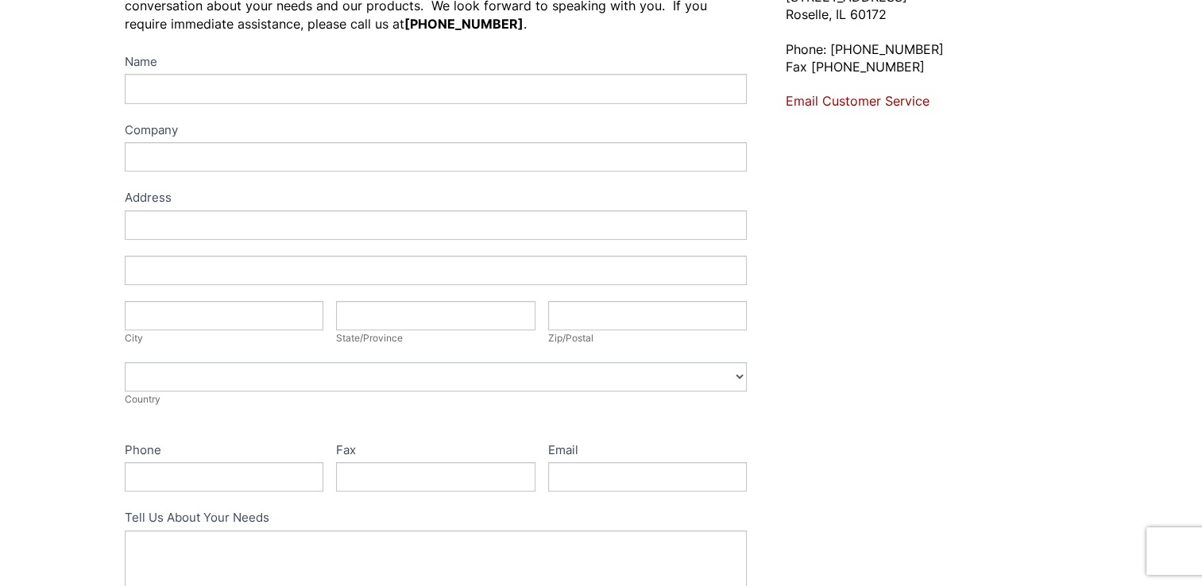
click at [28, 385] on div "Contact Us Let's talk about your needs. Please complete the following form and …" at bounding box center [601, 336] width 1202 height 874
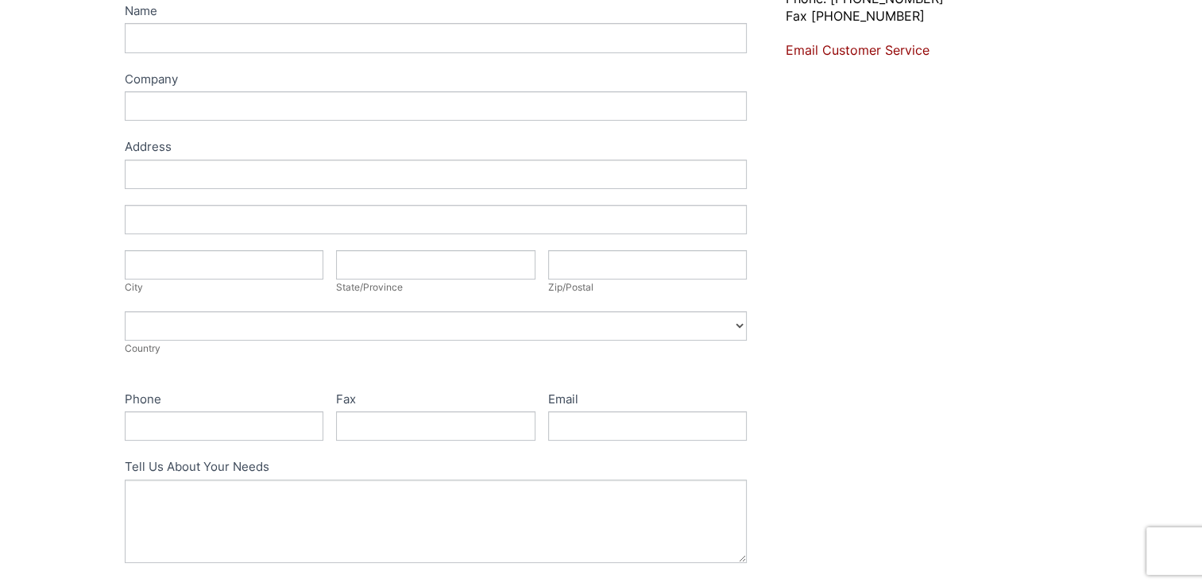
scroll to position [79, 0]
